Goal: Navigation & Orientation: Find specific page/section

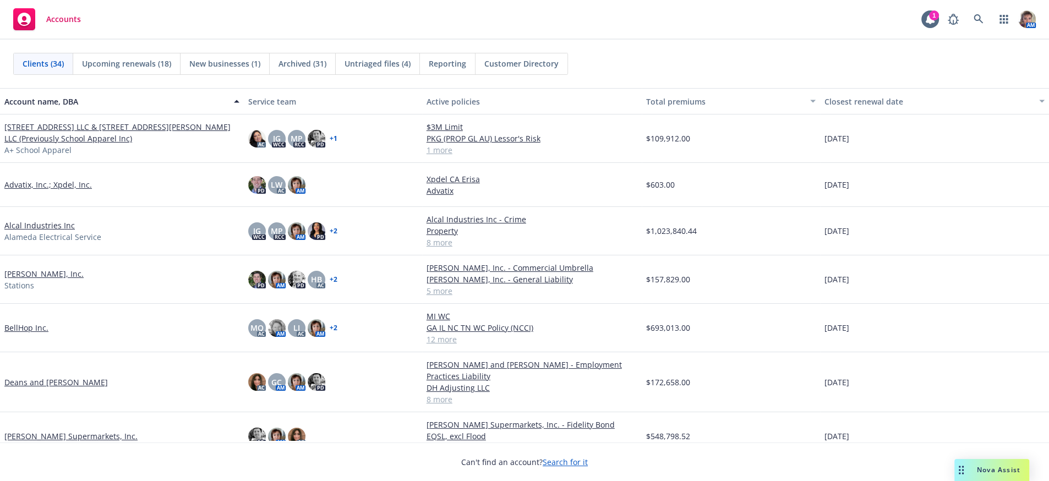
click at [138, 62] on span "Upcoming renewals (18)" at bounding box center [126, 64] width 89 height 12
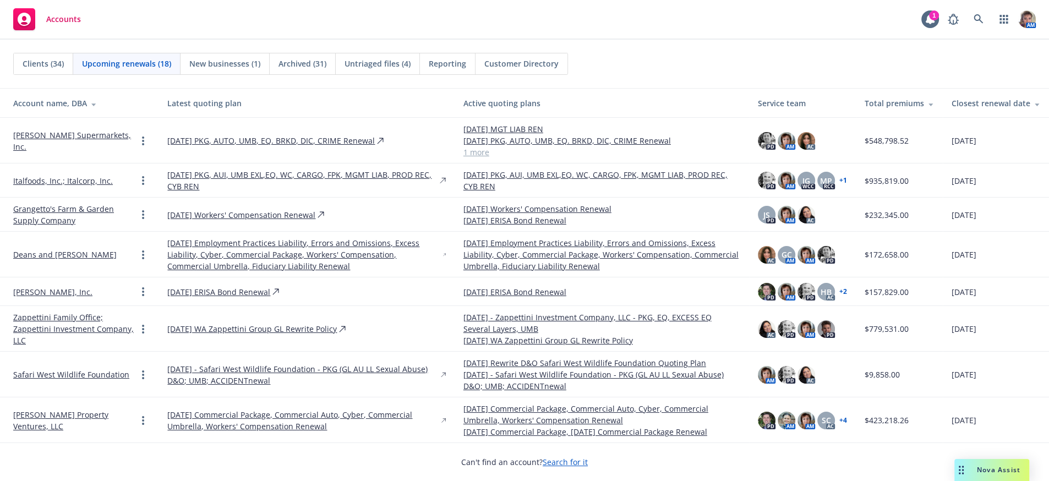
click at [504, 103] on div "Active quoting plans" at bounding box center [601, 103] width 277 height 12
click at [304, 109] on th "Latest quoting plan" at bounding box center [305, 103] width 295 height 29
click at [236, 101] on div "Latest quoting plan" at bounding box center [306, 103] width 278 height 12
